Goal: Check status

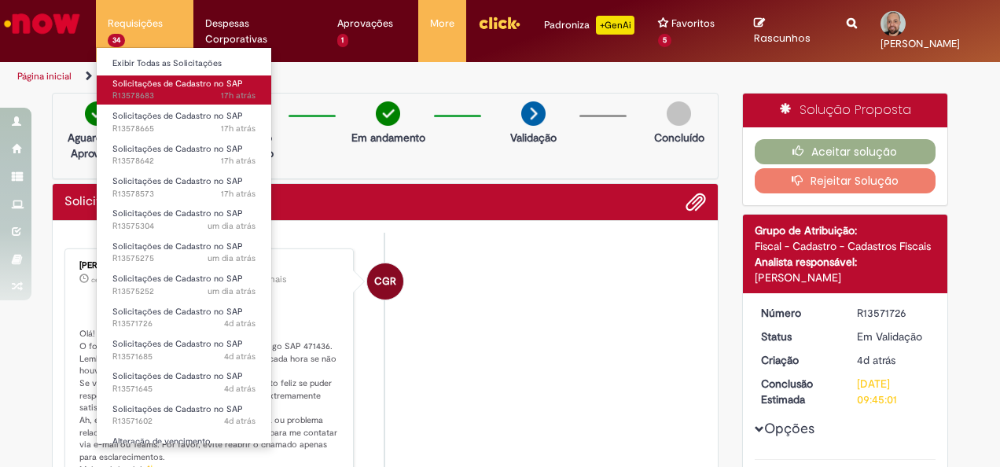
scroll to position [79, 0]
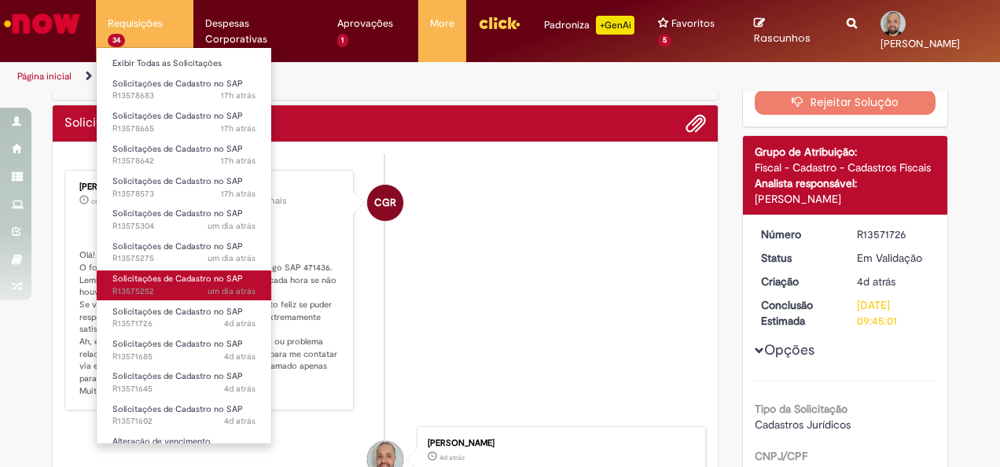
click at [182, 284] on span "Solicitações de Cadastro no SAP" at bounding box center [177, 279] width 131 height 12
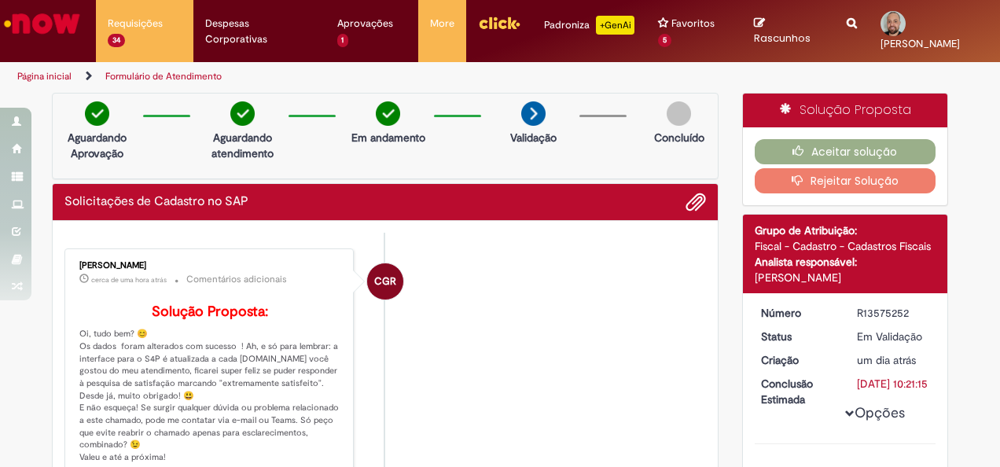
click at [879, 312] on div "R13575252" at bounding box center [893, 313] width 73 height 16
copy div "R13575252"
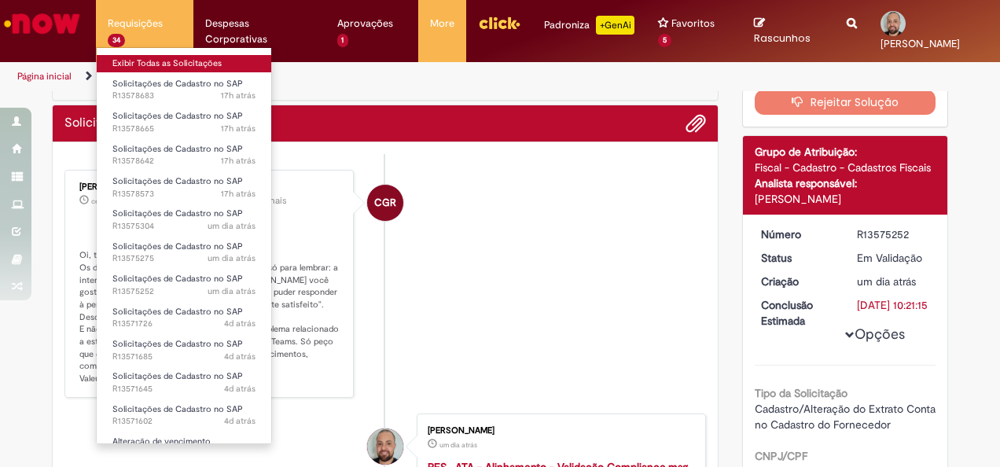
click at [170, 62] on link "Exibir Todas as Solicitações" at bounding box center [184, 63] width 175 height 17
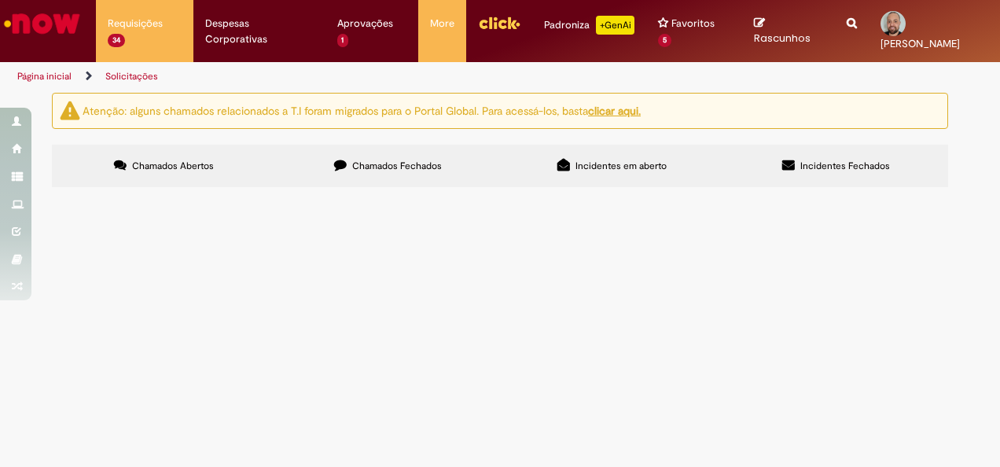
scroll to position [157, 0]
click at [0, 0] on span "R13575304" at bounding box center [0, 0] width 0 height 0
